Goal: Transaction & Acquisition: Subscribe to service/newsletter

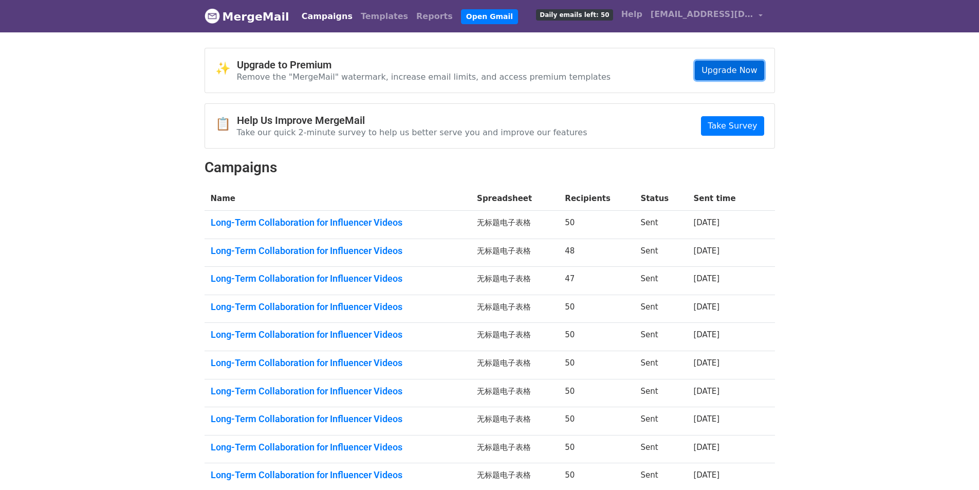
click at [741, 71] on link "Upgrade Now" at bounding box center [729, 71] width 69 height 20
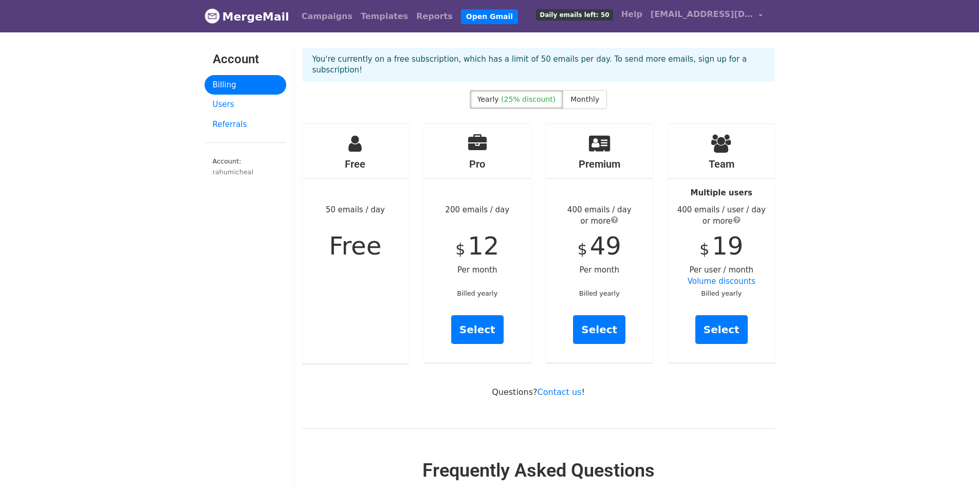
click at [582, 103] on span "Monthly" at bounding box center [585, 99] width 29 height 8
drag, startPoint x: 728, startPoint y: 327, endPoint x: 741, endPoint y: 326, distance: 12.4
click at [728, 327] on link "Select" at bounding box center [722, 329] width 52 height 29
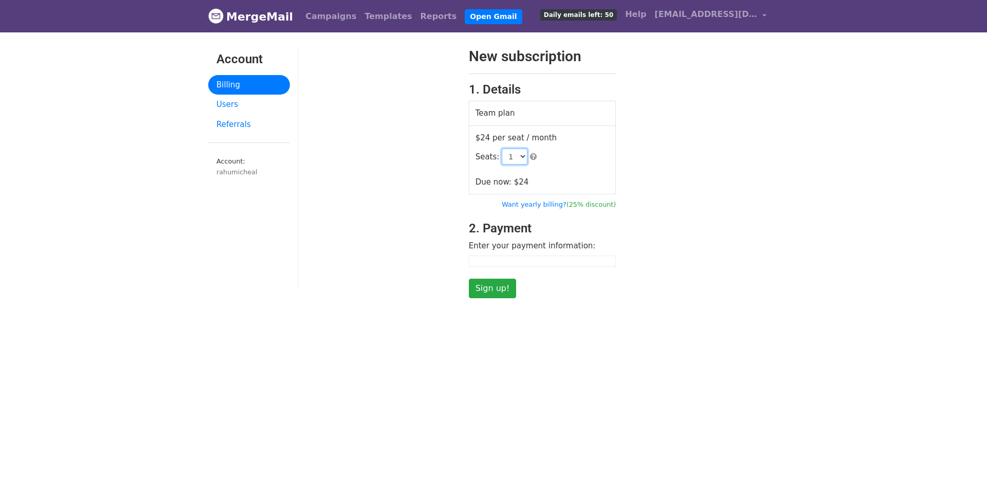
click at [517, 153] on select "1 2 3 4 5 6 7 8 9 10 11 12 13 14 15 16 17 18 19 20 21 22 23 24 25 26 27 28 29 3…" at bounding box center [515, 157] width 26 height 16
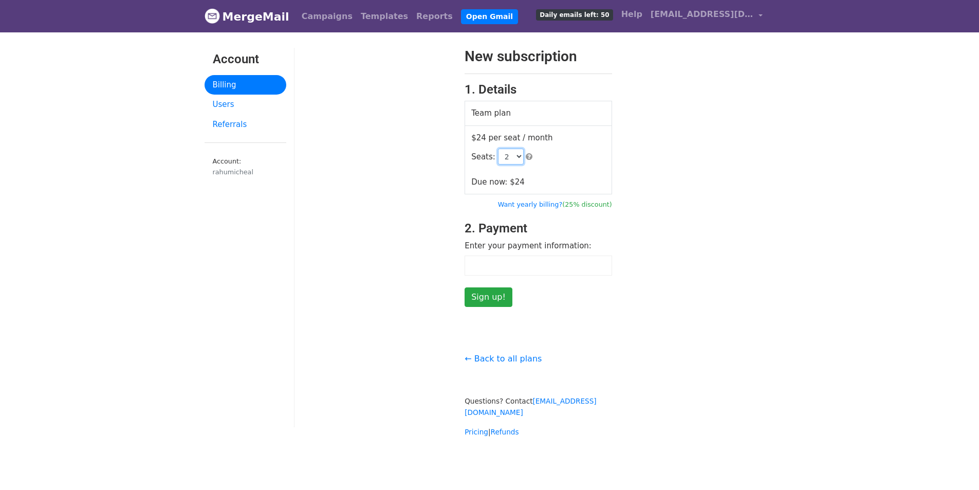
click at [498, 149] on select "1 2 3 4 5 6 7 8 9 10 11 12 13 14 15 16 17 18 19 20 21 22 23 24 25 26 27 28 29 3…" at bounding box center [511, 157] width 26 height 16
click at [510, 159] on select "1 2 3 4 5 6 7 8 9 10 11 12 13 14 15 16 17 18 19 20 21 22 23 24 25 26 27 28 29 3…" at bounding box center [511, 157] width 26 height 16
click at [498, 149] on select "1 2 3 4 5 6 7 8 9 10 11 12 13 14 15 16 17 18 19 20 21 22 23 24 25 26 27 28 29 3…" at bounding box center [511, 157] width 26 height 16
click at [576, 187] on td "$24 per seat / month Seats: 1 2 3 4 5 6 7 8 9 10 11 12 13 14 15 16 17 18 19 20 …" at bounding box center [538, 159] width 147 height 69
click at [507, 161] on select "1 2 3 4 5 6 7 8 9 10 11 12 13 14 15 16 17 18 19 20 21 22 23 24 25 26 27 28 29 3…" at bounding box center [511, 157] width 26 height 16
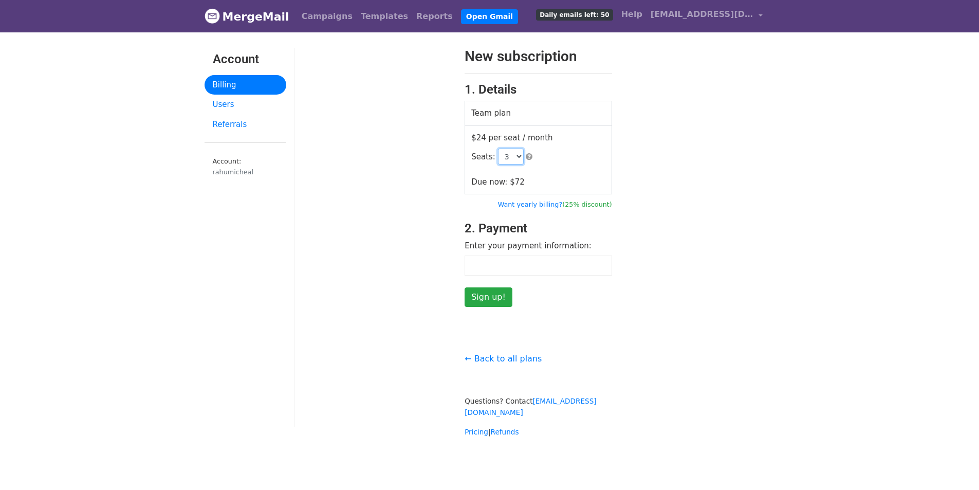
select select "2"
click at [498, 149] on select "1 2 3 4 5 6 7 8 9 10 11 12 13 14 15 16 17 18 19 20 21 22 23 24 25 26 27 28 29 3…" at bounding box center [511, 157] width 26 height 16
click at [840, 130] on body "MergeMail Campaigns Templates Reports Open Gmail Daily emails left: 50 Help rah…" at bounding box center [489, 239] width 979 height 479
click at [513, 158] on select "1 2 3 4 5 6 7 8 9 10 11 12 13 14 15 16 17 18 19 20 21 22 23 24 25 26 27 28 29 3…" at bounding box center [511, 157] width 26 height 16
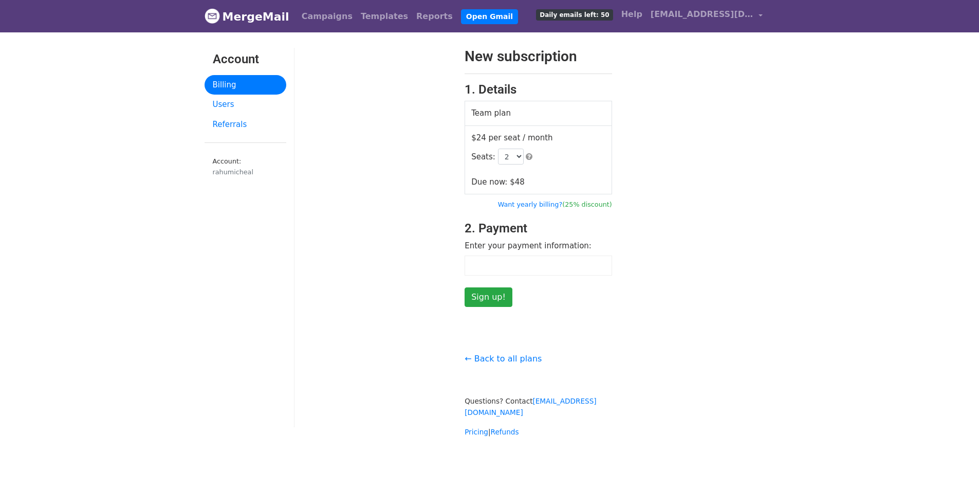
click at [655, 172] on div "New subscription 1. Details Team plan $24 per seat / month Seats: 1 2 3 4 5 6 7…" at bounding box center [539, 177] width 488 height 259
click at [736, 369] on div "← Back to all plans Questions? Contact support@mergemail.co Pricing | Refunds" at bounding box center [539, 389] width 488 height 96
click at [758, 265] on div "New subscription 1. Details Team plan $24 per seat / month Seats: 1 2 3 4 5 6 7…" at bounding box center [539, 177] width 488 height 259
drag, startPoint x: 560, startPoint y: 294, endPoint x: 555, endPoint y: 277, distance: 17.7
click at [560, 294] on form "New subscription 1. Details Team plan $24 per seat / month Seats: 1 2 3 4 5 6 7…" at bounding box center [539, 177] width 148 height 259
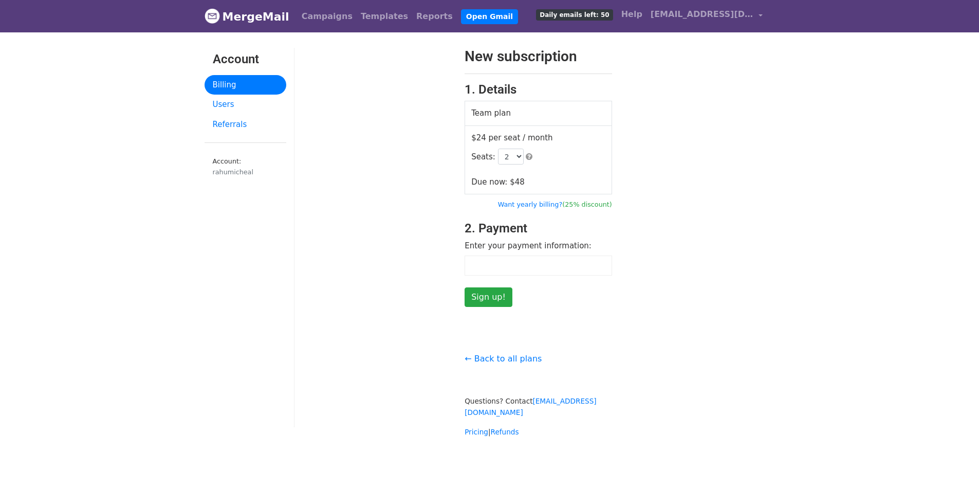
click at [538, 284] on form "New subscription 1. Details Team plan $24 per seat / month Seats: 1 2 3 4 5 6 7…" at bounding box center [539, 177] width 148 height 259
click at [480, 299] on input "Sign up!" at bounding box center [489, 297] width 48 height 20
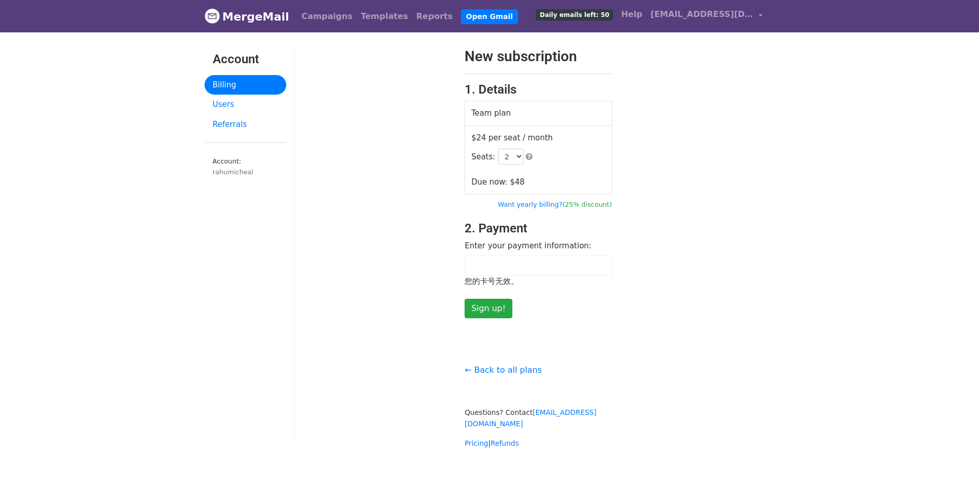
click at [806, 248] on body "MergeMail Campaigns Templates Reports Open Gmail Daily emails left: 50 Help rah…" at bounding box center [489, 245] width 979 height 490
click at [544, 271] on div at bounding box center [539, 266] width 148 height 20
click at [541, 311] on form "New subscription 1. Details Team plan $24 per seat / month Seats: 1 2 3 4 5 6 7…" at bounding box center [539, 183] width 148 height 270
click at [494, 310] on input "Sign up!" at bounding box center [489, 309] width 48 height 20
click at [866, 64] on body "MergeMail Campaigns Templates Reports Open Gmail Daily emails left: 50 Help rah…" at bounding box center [489, 245] width 979 height 490
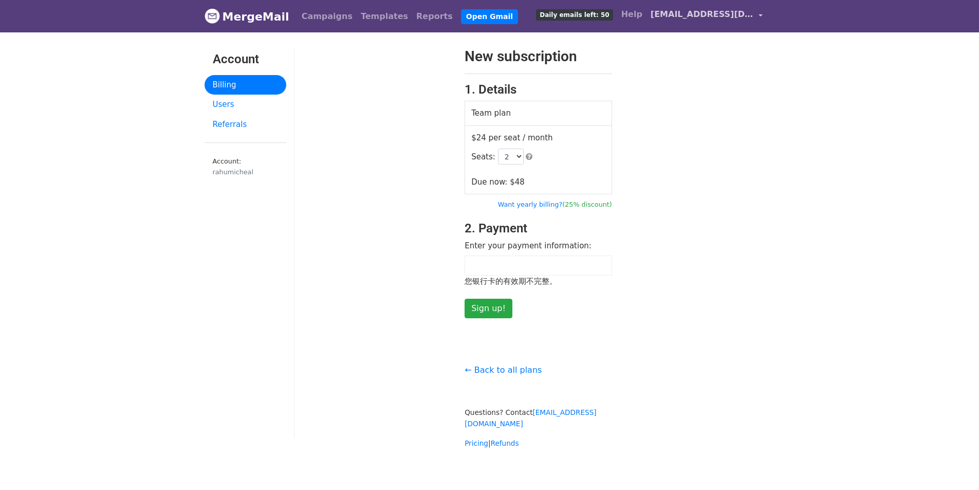
click at [753, 17] on span "[EMAIL_ADDRESS][DOMAIN_NAME]" at bounding box center [702, 14] width 103 height 12
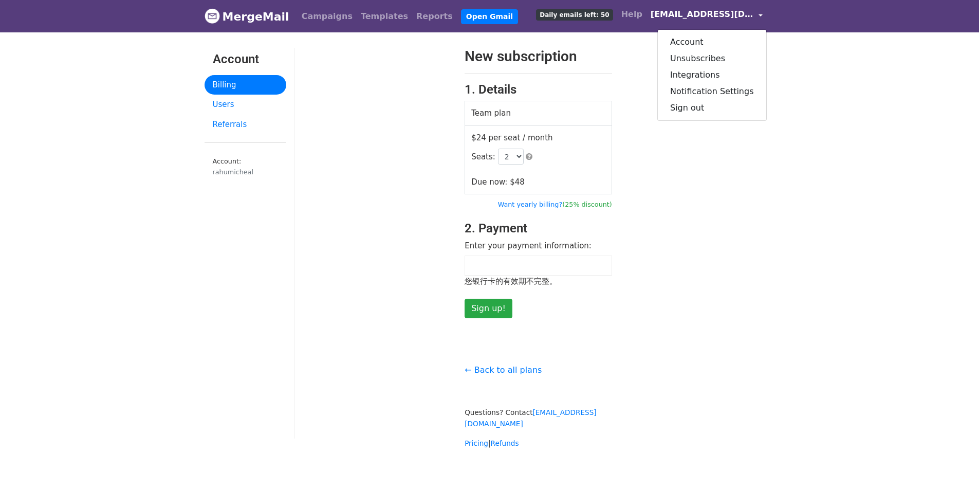
click at [730, 232] on div "New subscription 1. Details Team plan $24 per seat / month Seats: 1 2 3 4 5 6 7…" at bounding box center [539, 183] width 488 height 270
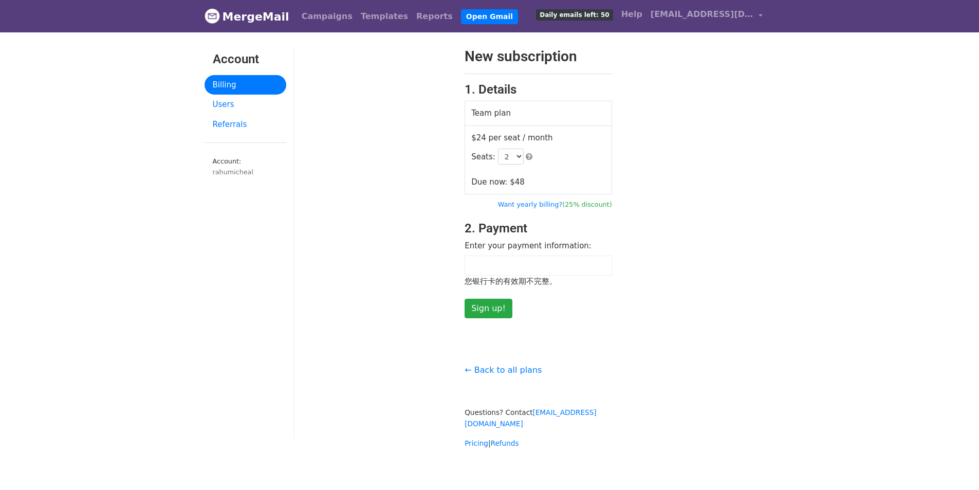
click at [706, 132] on div "New subscription 1. Details Team plan $24 per seat / month Seats: 1 2 3 4 5 6 7…" at bounding box center [539, 183] width 488 height 270
